Goal: Information Seeking & Learning: Learn about a topic

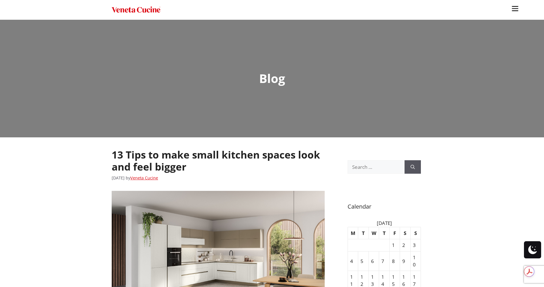
click at [58, 35] on ul "Kitchens Projects Other Products Bathrooms Closets Italian Doors About Blog Con…" at bounding box center [272, 143] width 544 height 287
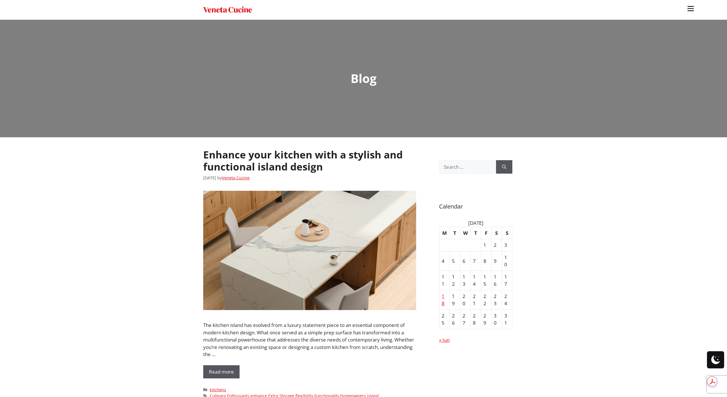
click at [158, 188] on ul "Kitchens Projects Other Products Bathrooms Closets Italian Doors About Blog Con…" at bounding box center [363, 198] width 727 height 397
click at [218, 164] on link "Enhance your kitchen with a stylish and functional island design" at bounding box center [303, 160] width 200 height 25
